Goal: Obtain resource: Download file/media

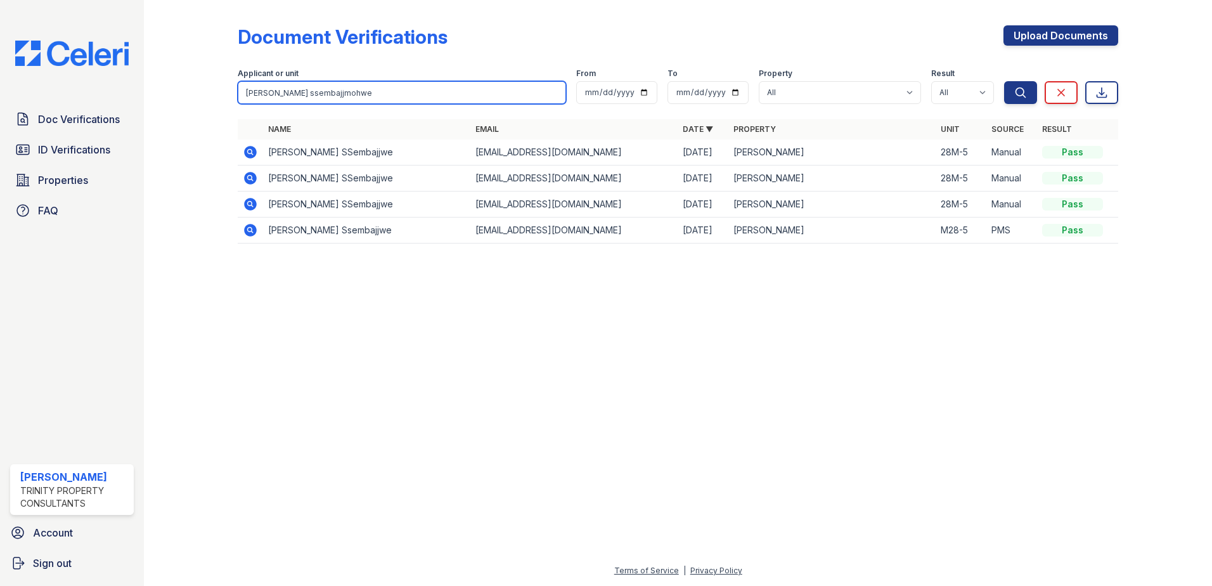
drag, startPoint x: 344, startPoint y: 99, endPoint x: 217, endPoint y: 92, distance: 127.0
click at [217, 92] on div "Document Verifications Upload Documents Filter Applicant or unit [PERSON_NAME] …" at bounding box center [678, 138] width 1028 height 276
type input "[PERSON_NAME] ssembajjmohwe"
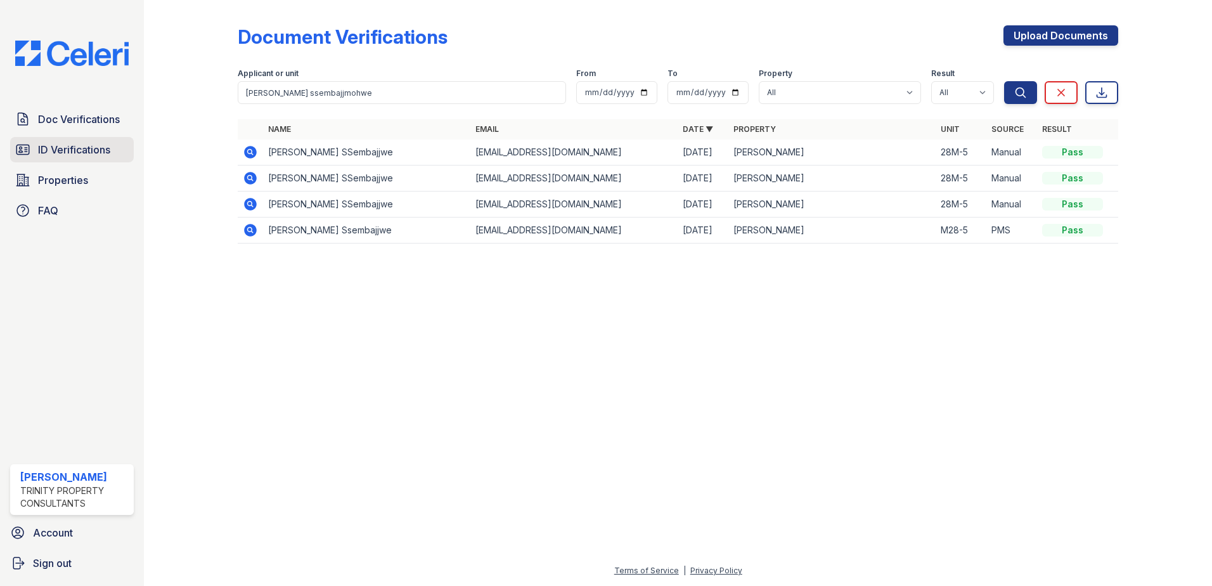
click at [86, 150] on span "ID Verifications" at bounding box center [74, 149] width 72 height 15
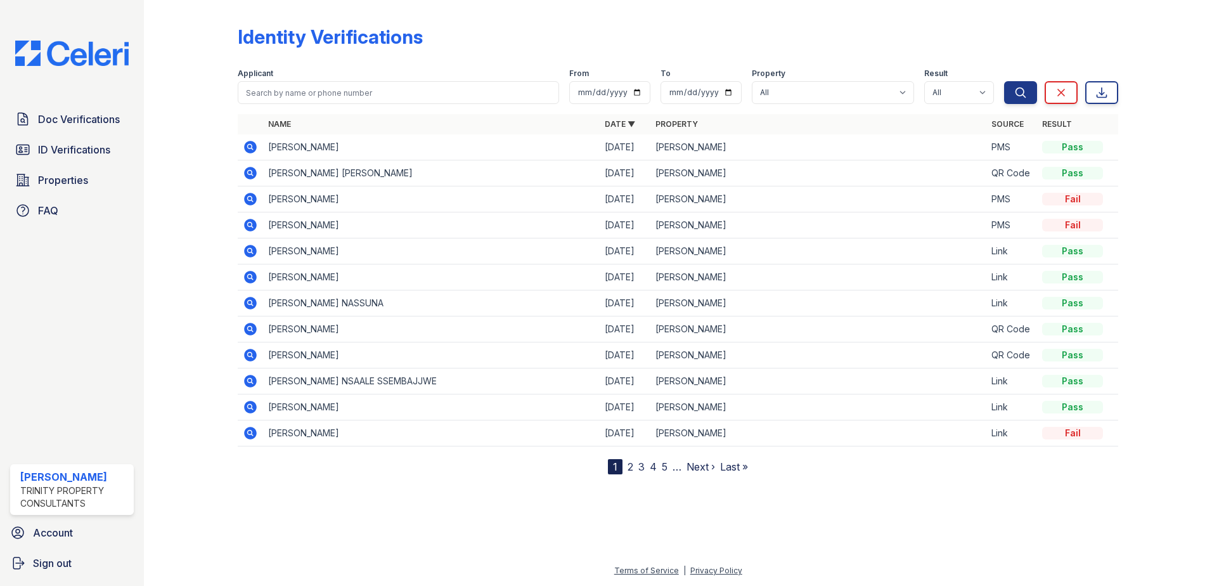
click at [250, 148] on icon at bounding box center [250, 146] width 15 height 15
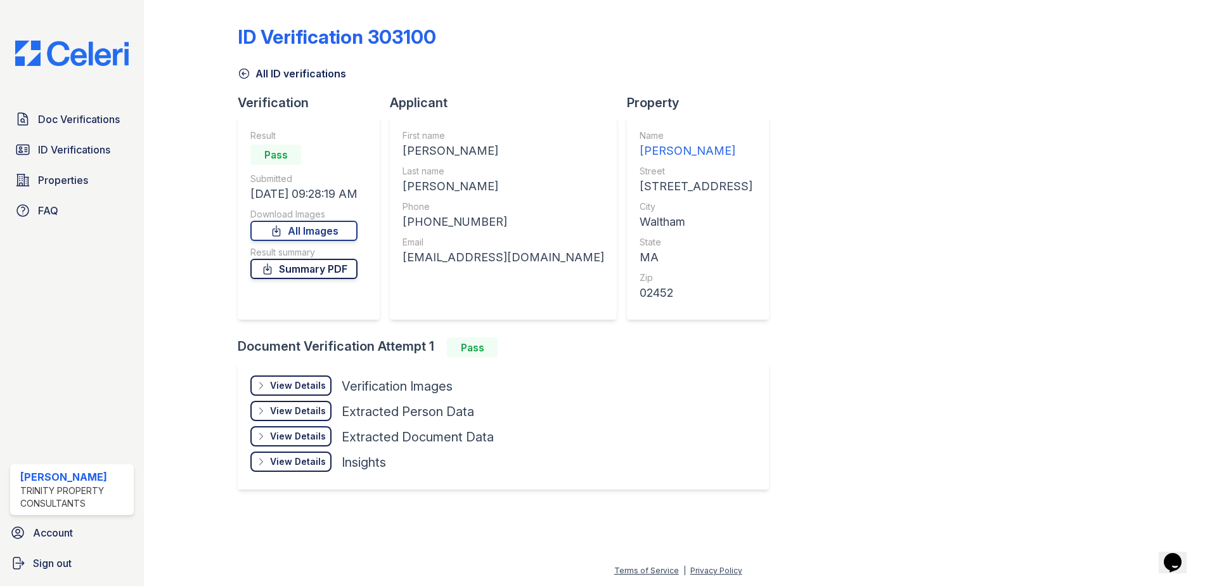
click at [339, 264] on link "Summary PDF" at bounding box center [303, 269] width 107 height 20
